Goal: Information Seeking & Learning: Learn about a topic

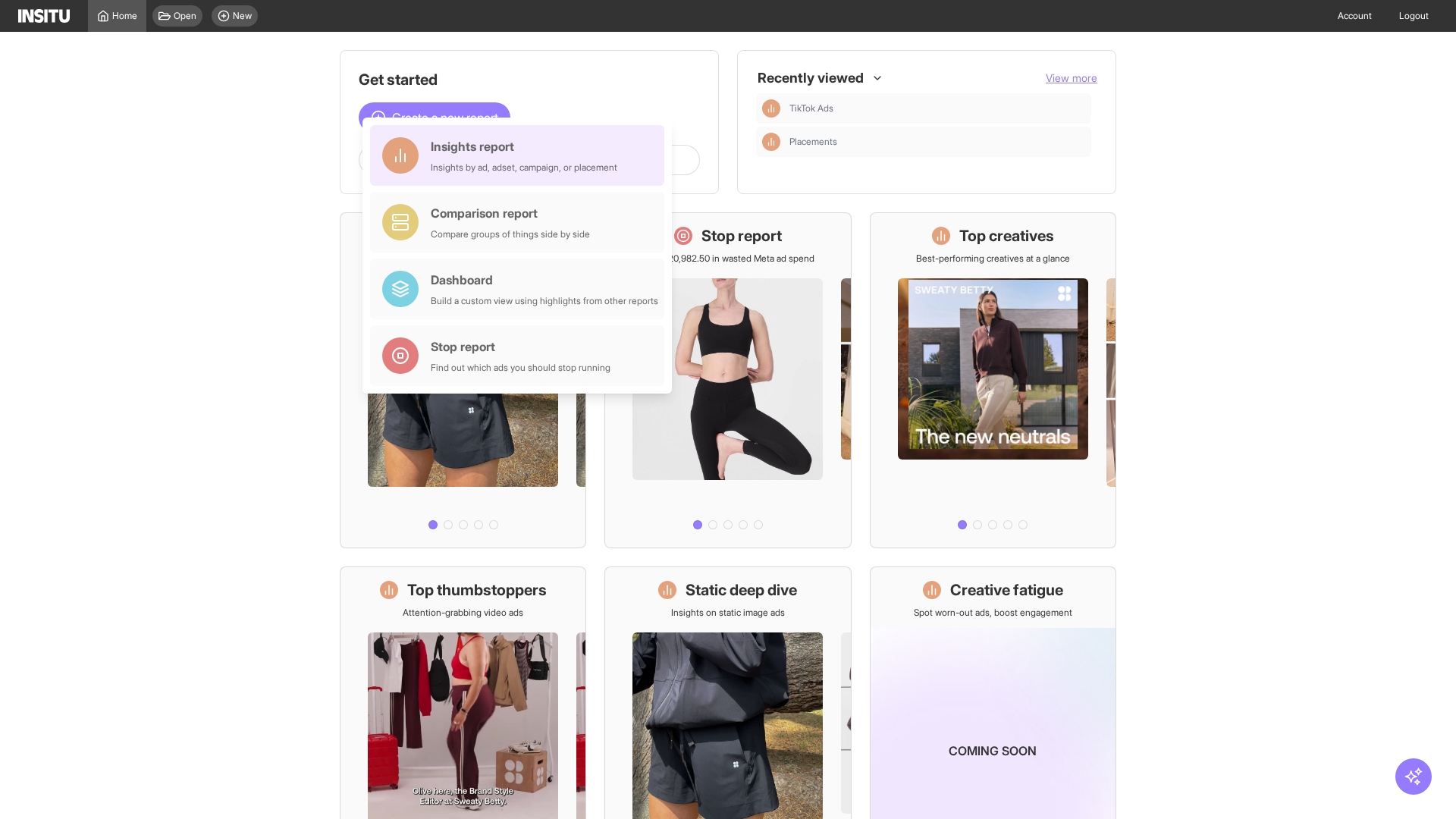
click at [521, 156] on div "Insights report Insights by ad, adset, campaign, or placement" at bounding box center [524, 156] width 187 height 37
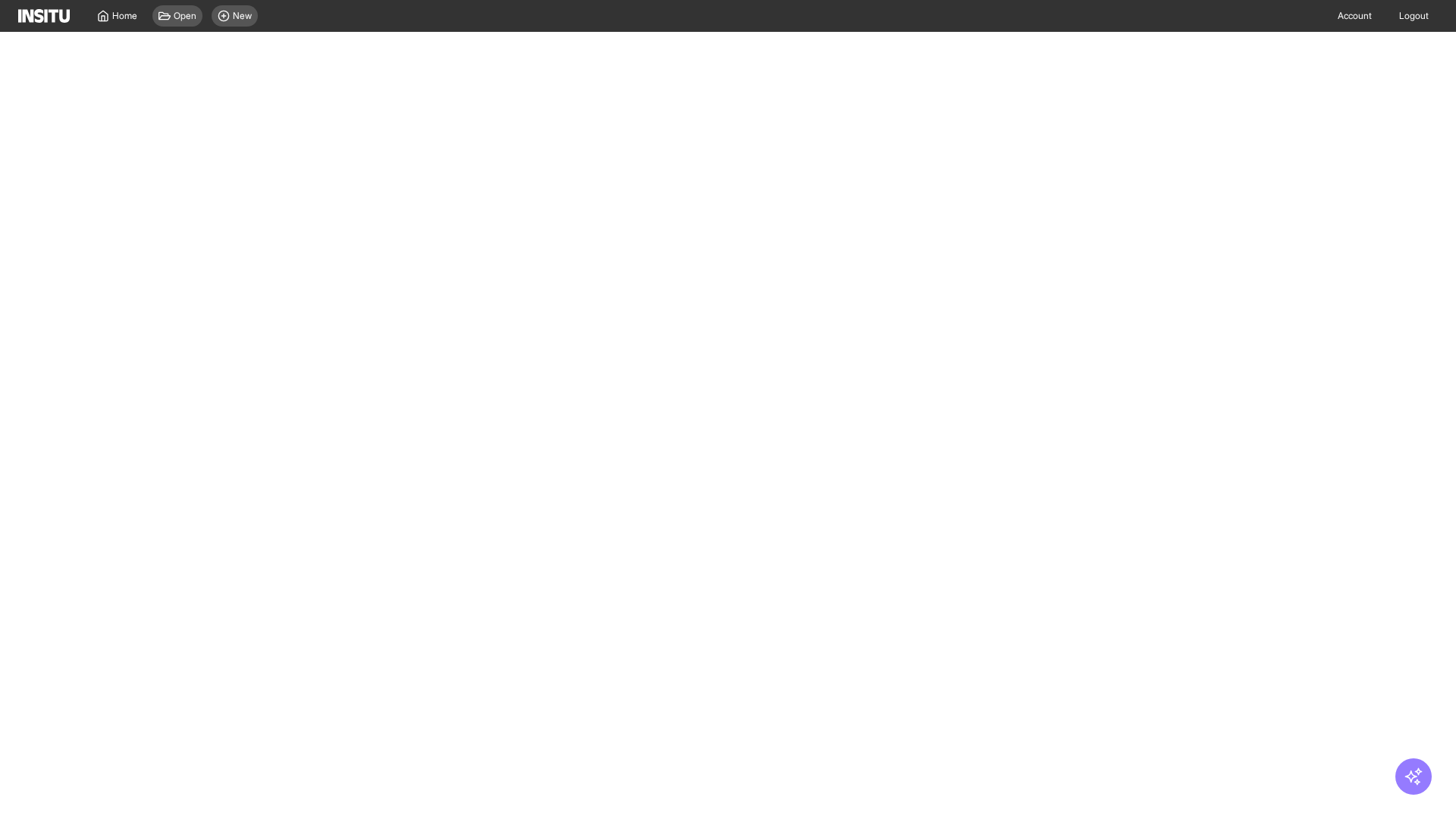
select select "**"
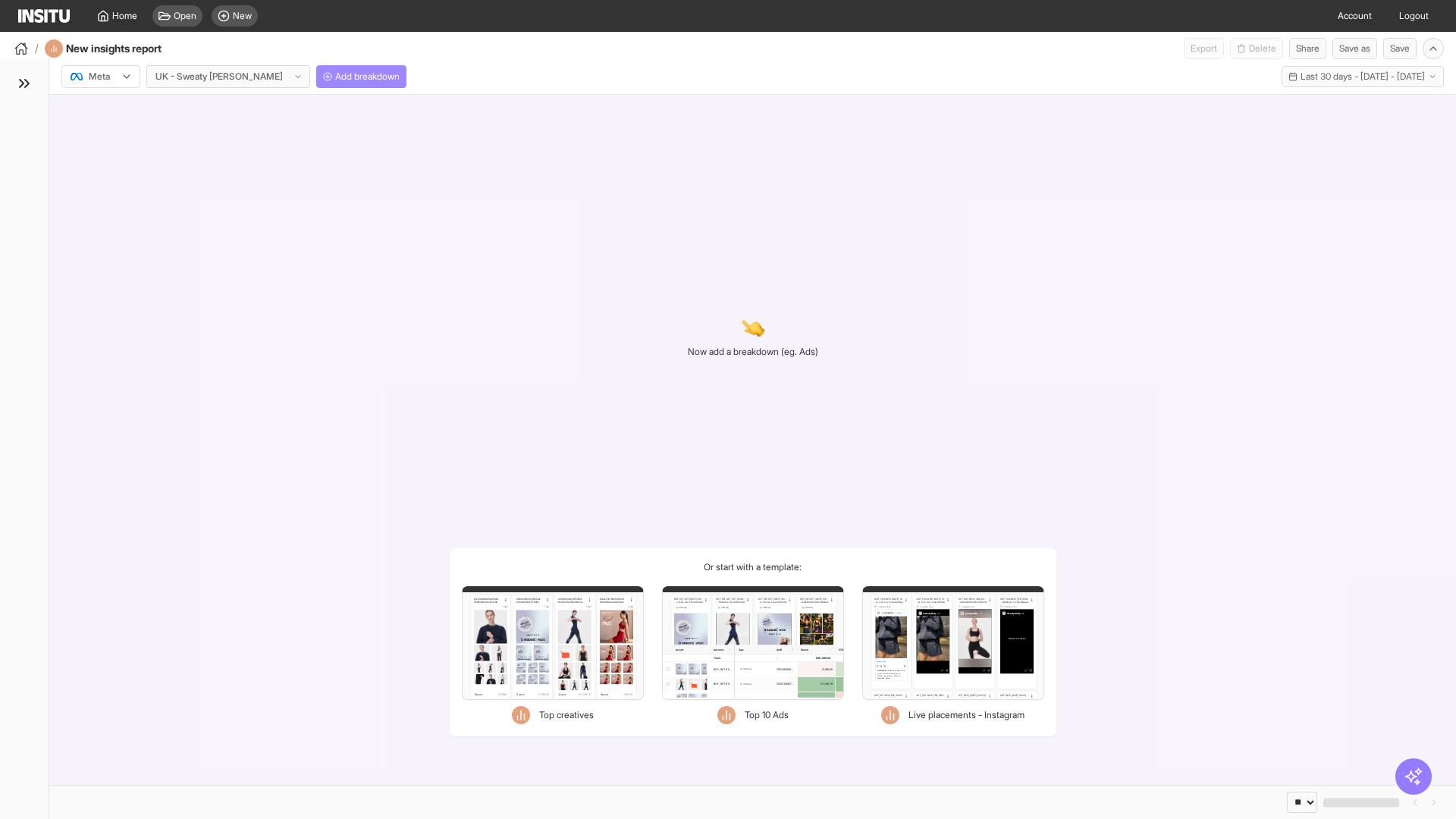
click at [335, 77] on span "Add breakdown" at bounding box center [367, 76] width 65 height 12
